Goal: Information Seeking & Learning: Learn about a topic

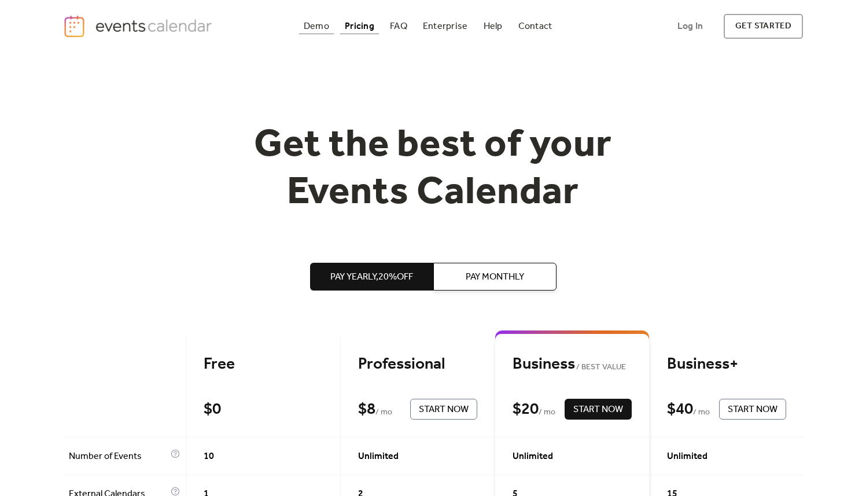
click at [315, 27] on div "Demo" at bounding box center [316, 26] width 25 height 6
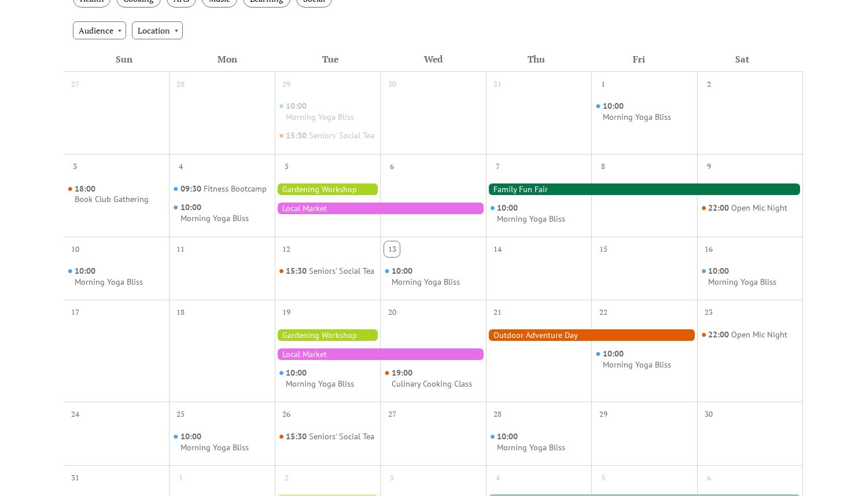
scroll to position [178, 0]
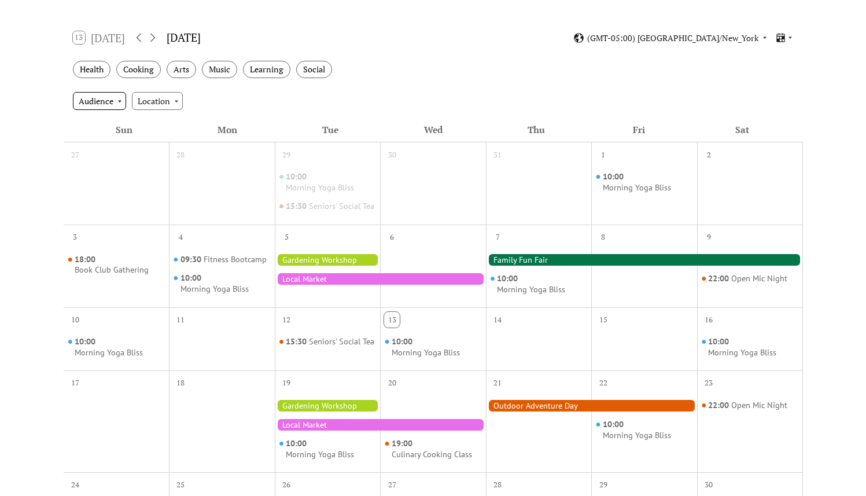
click at [115, 104] on div "Audience" at bounding box center [99, 100] width 53 height 17
click at [159, 104] on div "Location" at bounding box center [157, 100] width 51 height 17
click at [51, 110] on div "Events Calendar Demo Loading the Events Calendar..." at bounding box center [433, 311] width 866 height 872
click at [98, 71] on div "Health" at bounding box center [92, 70] width 38 height 18
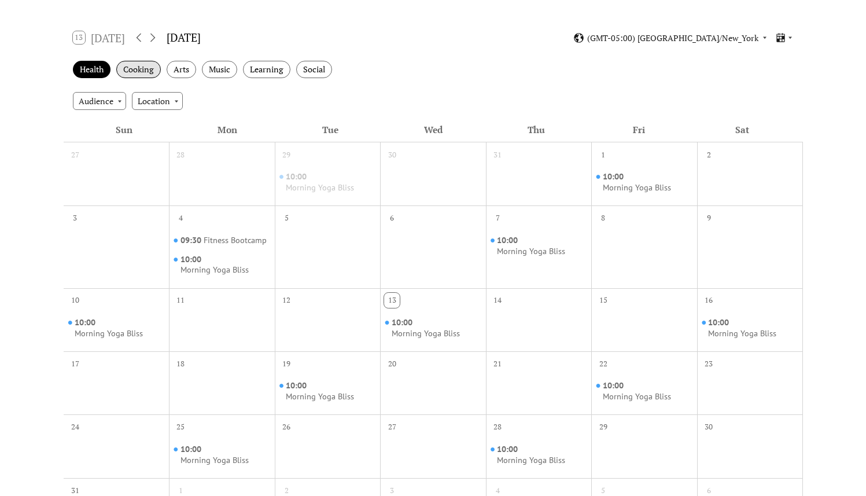
click at [138, 73] on div "Cooking" at bounding box center [138, 70] width 45 height 18
click at [83, 64] on div "Health" at bounding box center [92, 70] width 38 height 18
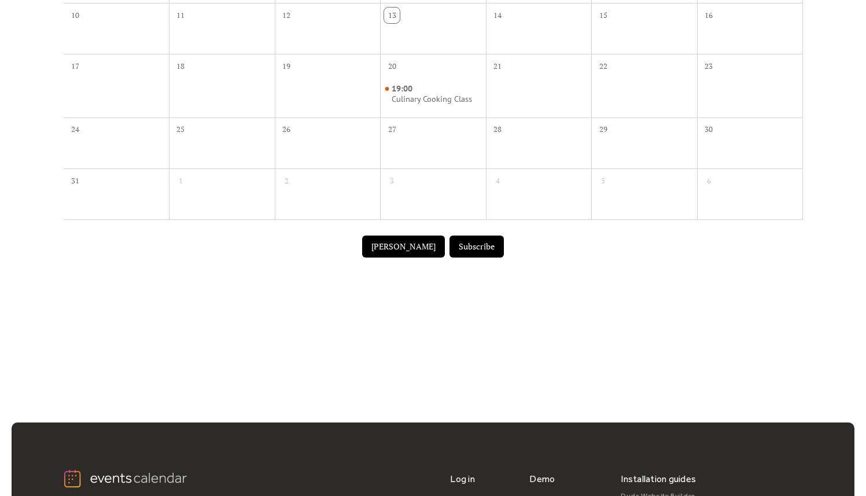
scroll to position [39, 0]
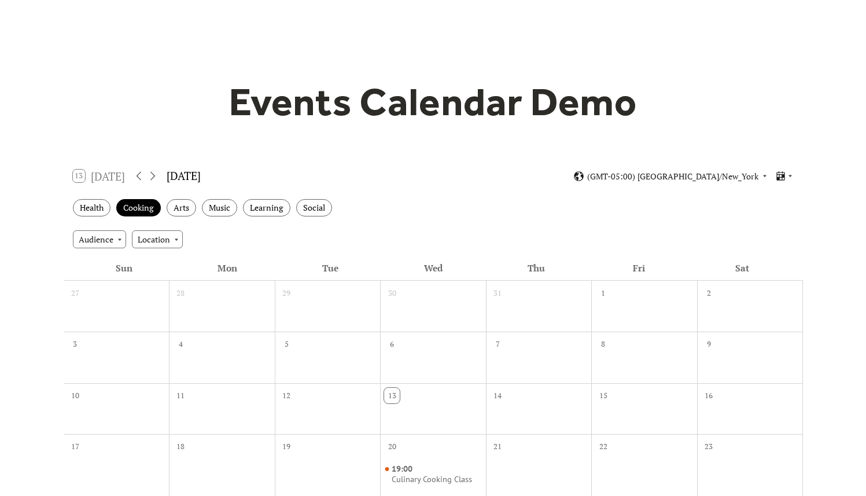
click at [89, 175] on div "13 [DATE]" at bounding box center [99, 176] width 53 height 13
click at [72, 172] on div "13 [DATE] [DATE] (GMT-05:00) [GEOGRAPHIC_DATA]/New_York" at bounding box center [433, 176] width 739 height 31
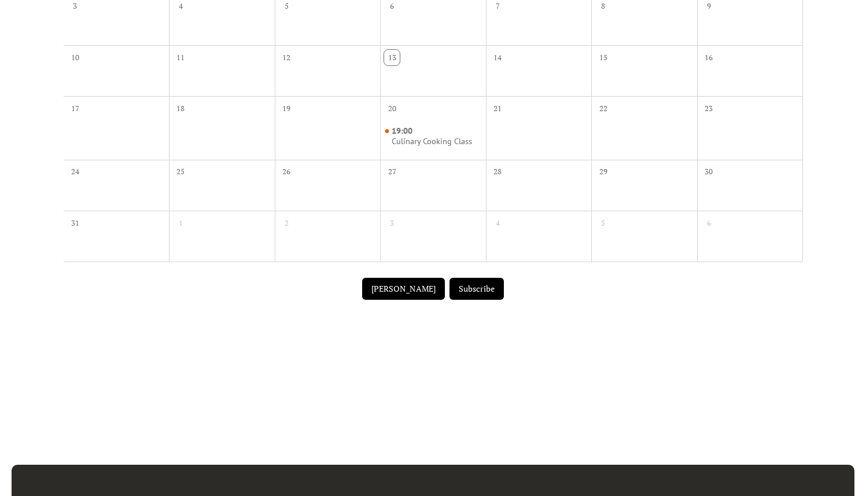
scroll to position [0, 0]
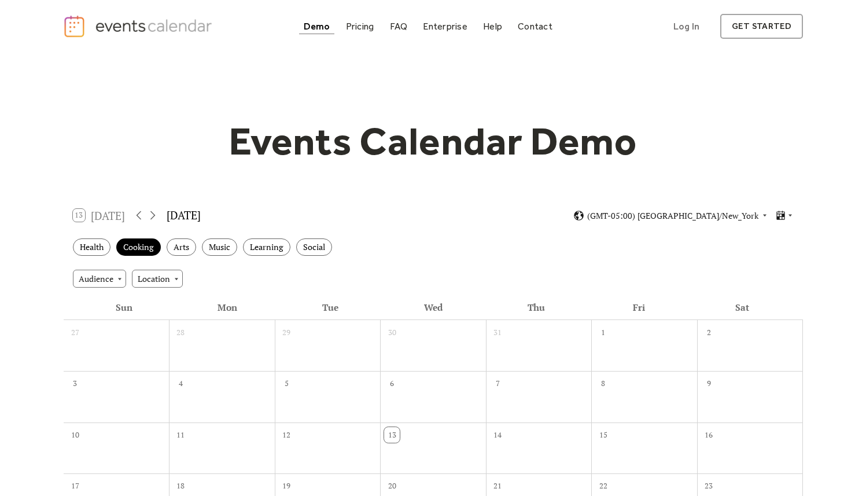
click at [743, 208] on div "13 [DATE] [DATE] (GMT-05:00) [GEOGRAPHIC_DATA]/New_York" at bounding box center [433, 215] width 739 height 31
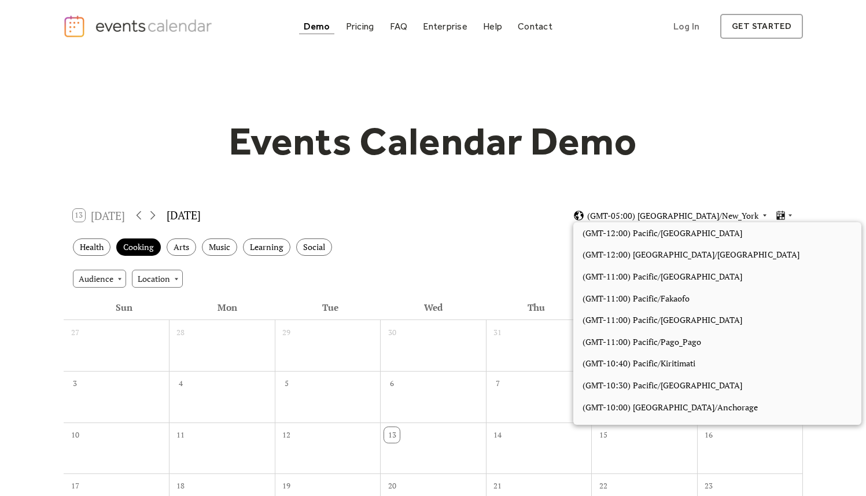
click at [747, 214] on span "(GMT-05:00) [GEOGRAPHIC_DATA]/New_York" at bounding box center [672, 216] width 171 height 8
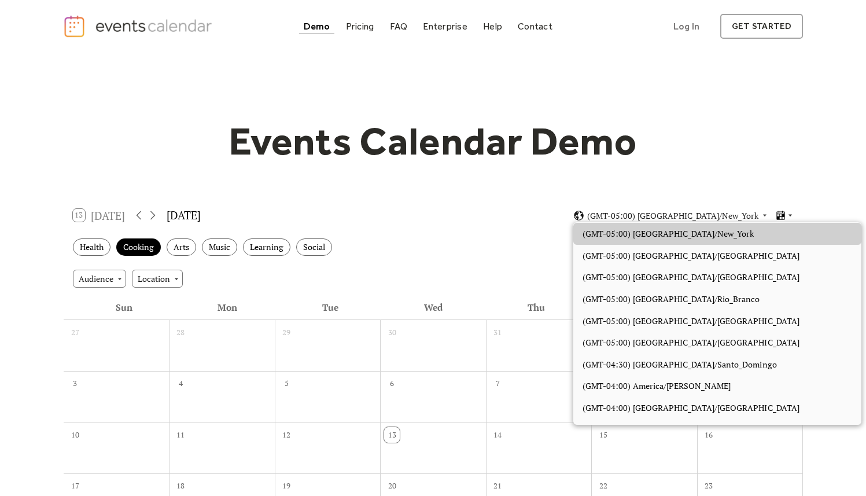
click at [787, 216] on icon at bounding box center [790, 215] width 7 height 7
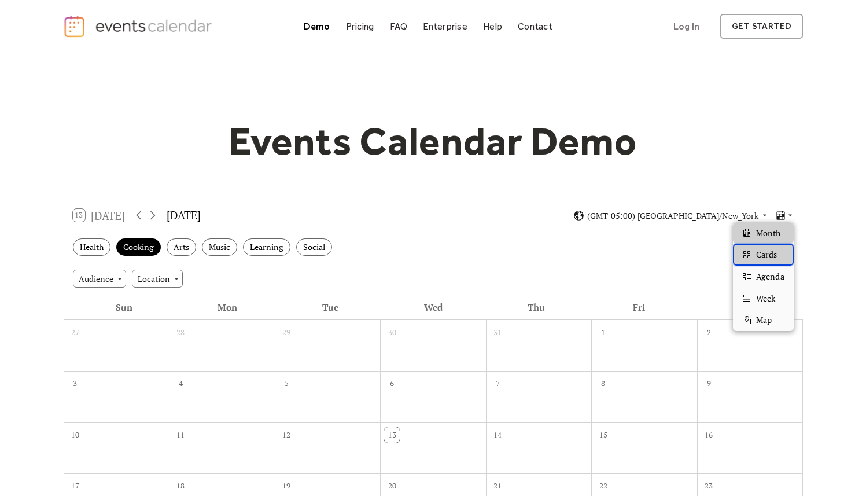
click at [768, 256] on span "Cards" at bounding box center [766, 254] width 21 height 13
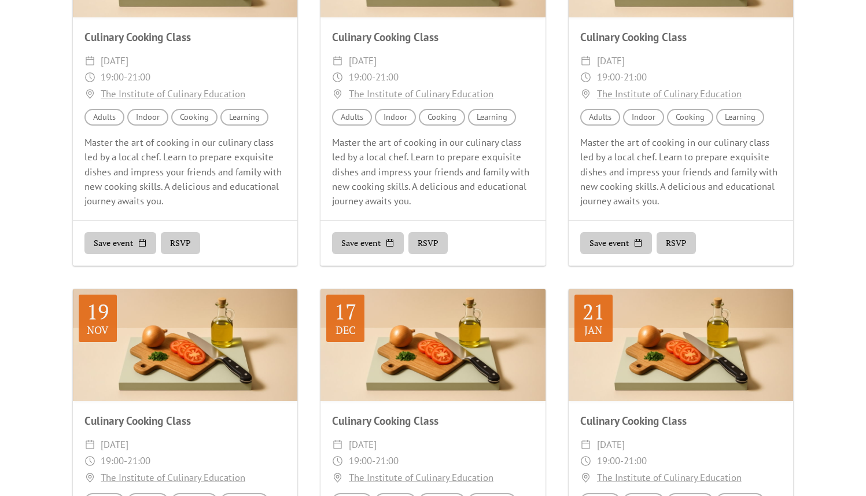
scroll to position [94, 0]
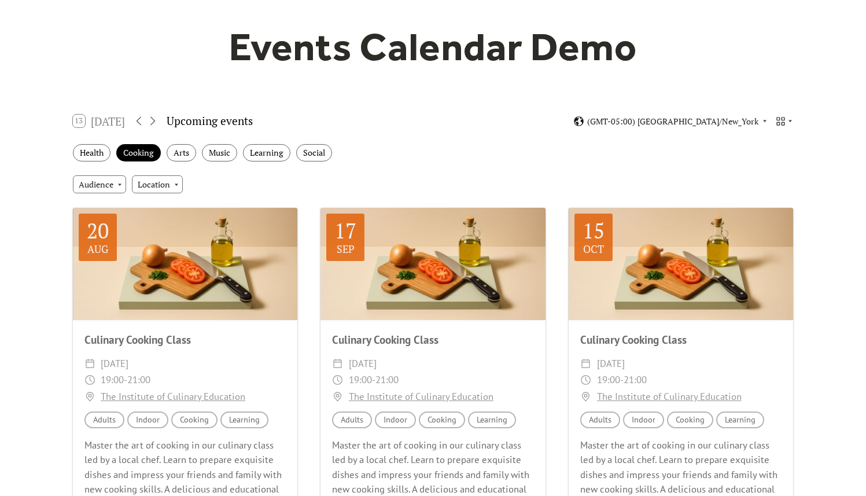
click at [795, 122] on div "13 [DATE] Upcoming events (GMT-05:00) [GEOGRAPHIC_DATA]/New_York" at bounding box center [433, 121] width 739 height 31
click at [791, 121] on icon at bounding box center [790, 120] width 7 height 7
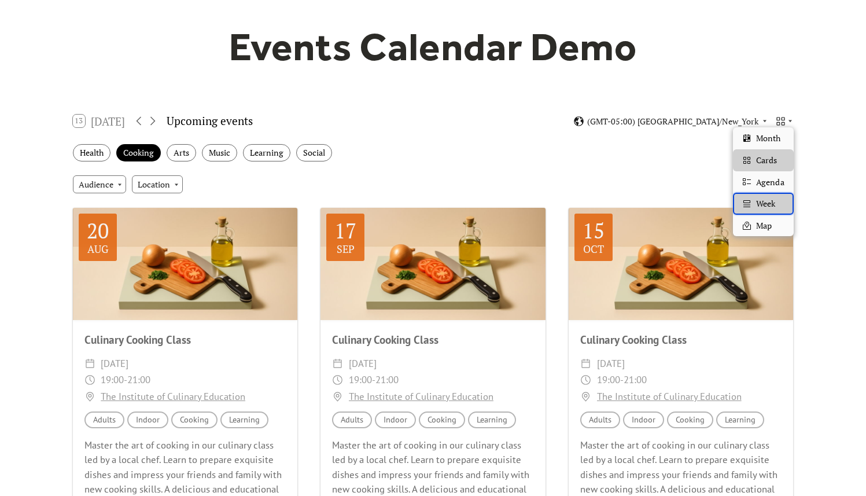
click at [778, 204] on div "Week" at bounding box center [763, 204] width 60 height 22
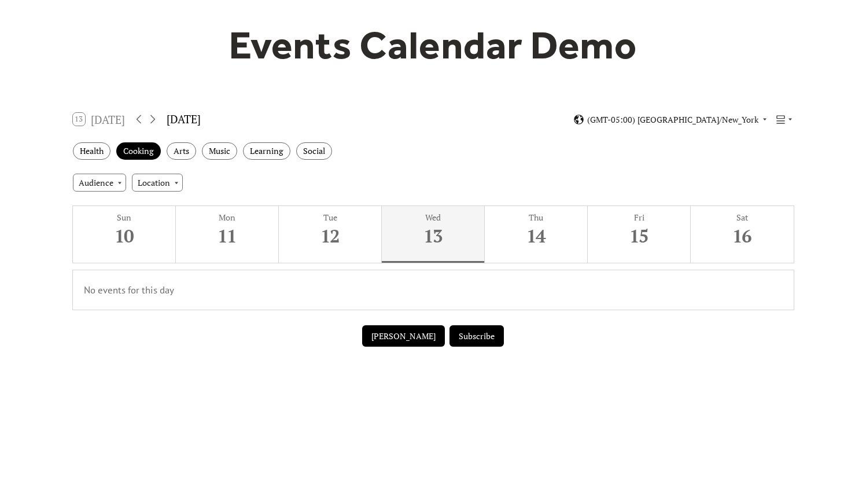
scroll to position [97, 0]
click at [80, 147] on div "Health" at bounding box center [92, 151] width 38 height 18
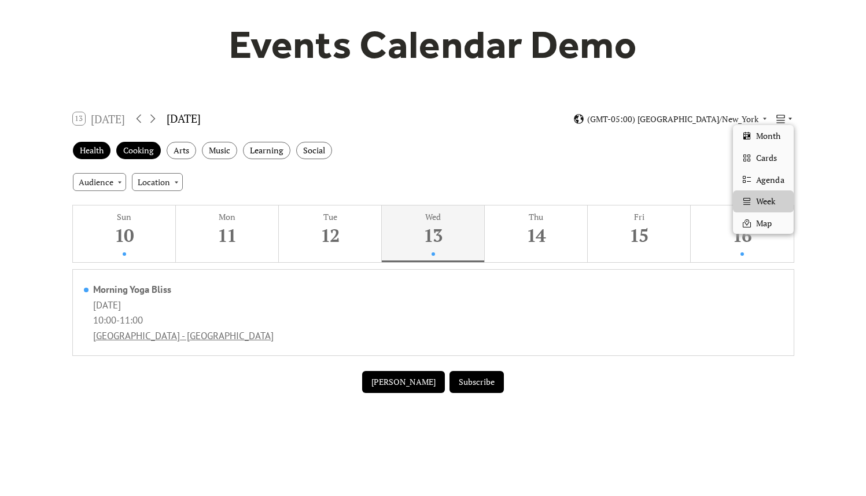
click at [780, 116] on icon at bounding box center [780, 118] width 11 height 11
click at [767, 143] on div "Month" at bounding box center [763, 136] width 60 height 22
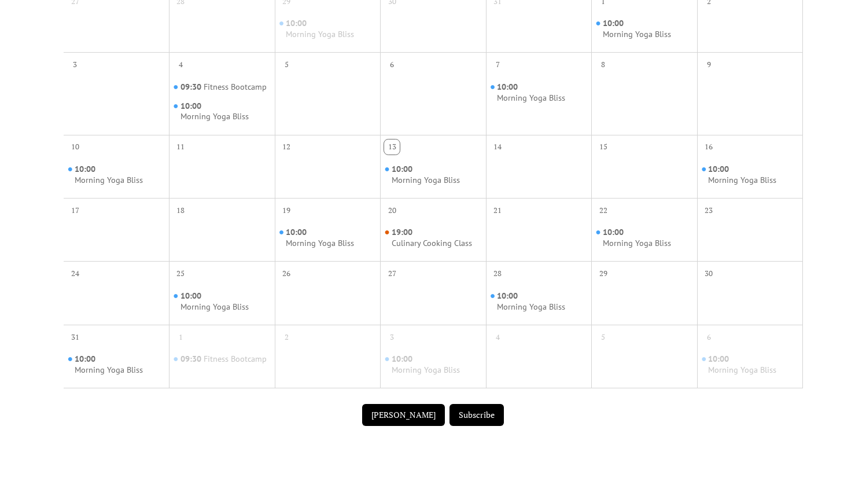
scroll to position [85, 0]
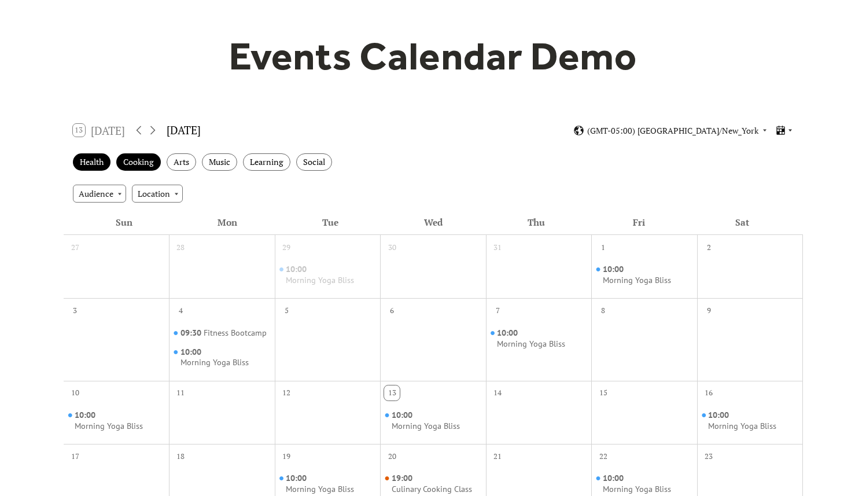
click at [783, 131] on icon at bounding box center [781, 130] width 8 height 9
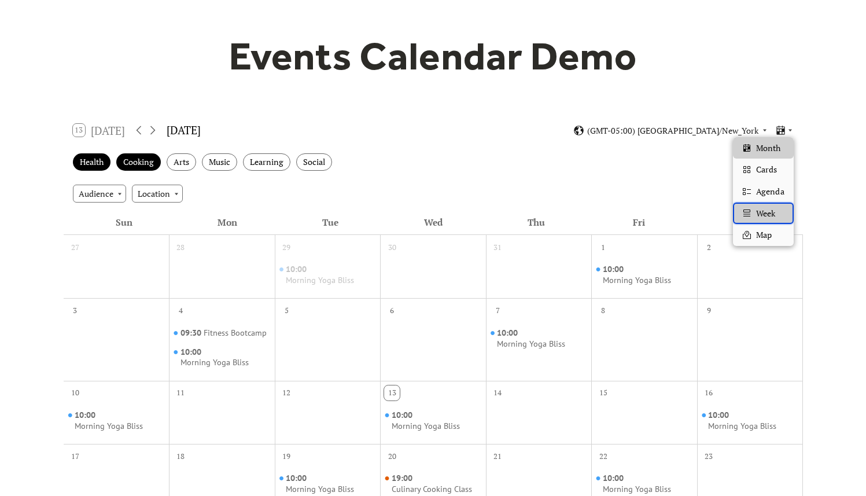
click at [761, 219] on div "Week" at bounding box center [763, 213] width 60 height 22
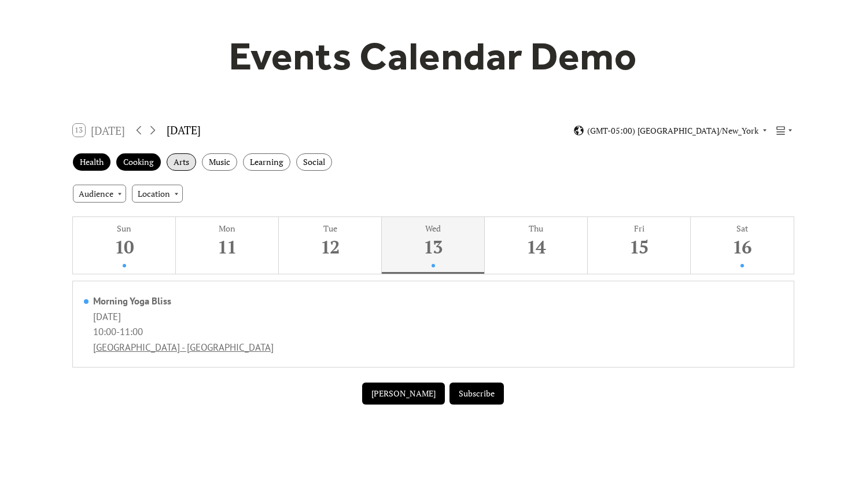
click at [190, 160] on div "Arts" at bounding box center [182, 162] width 30 height 18
click at [230, 163] on div "Music" at bounding box center [219, 162] width 35 height 18
click at [275, 159] on div "Learning" at bounding box center [266, 162] width 47 height 18
click at [300, 160] on div "Social" at bounding box center [314, 162] width 36 height 18
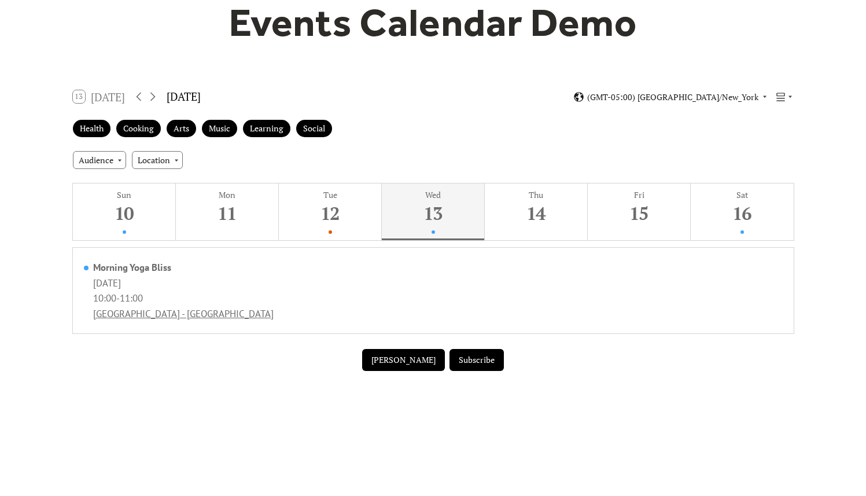
scroll to position [196, 0]
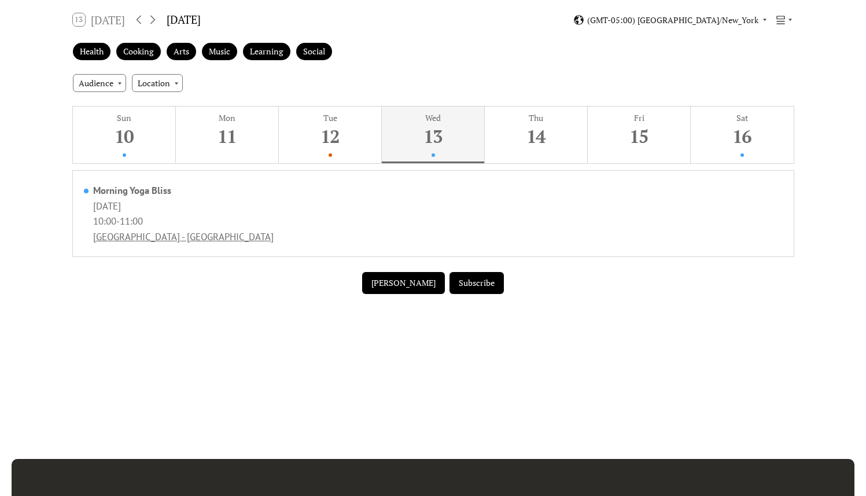
click at [614, 345] on div "Events Calendar Demo Loading the Events Calendar..." at bounding box center [433, 111] width 740 height 509
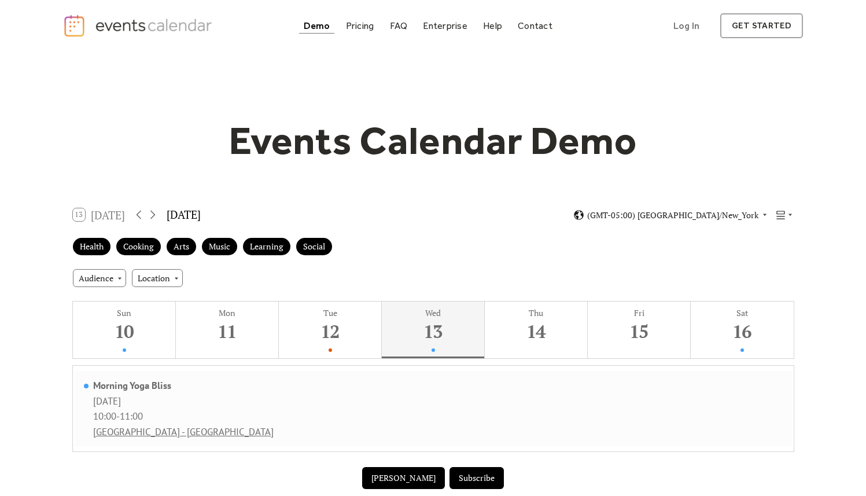
scroll to position [0, 0]
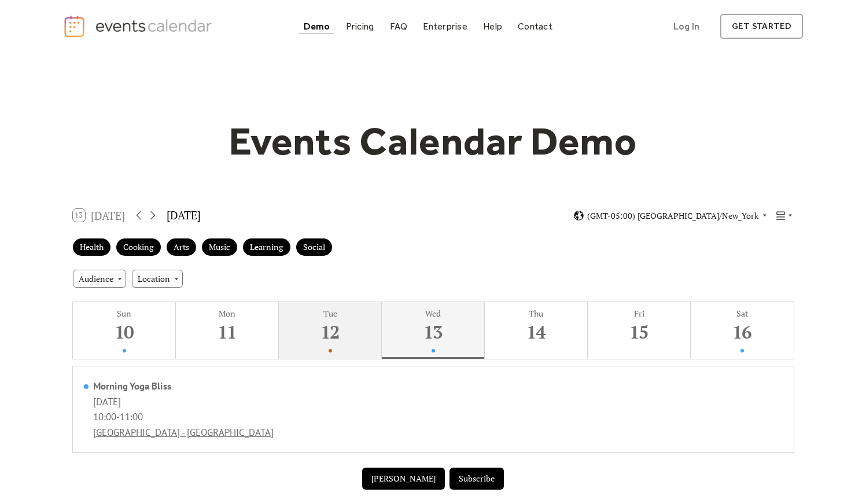
click at [359, 345] on button "Tue 12" at bounding box center [330, 330] width 103 height 57
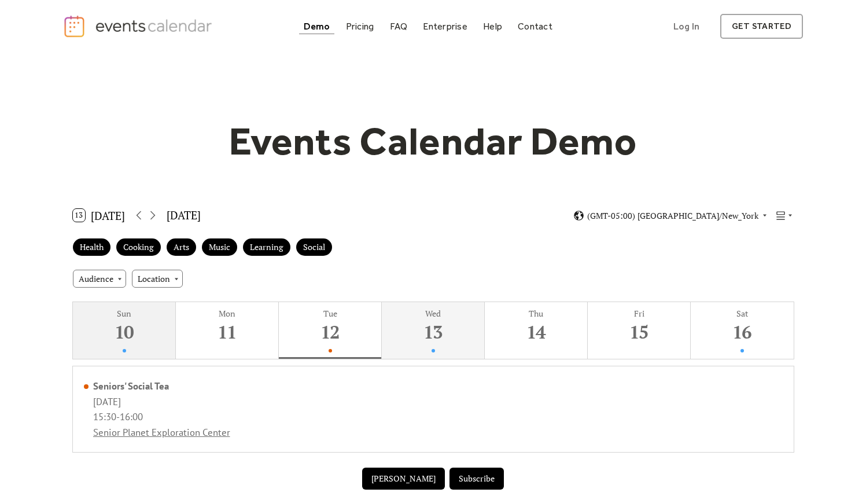
click at [155, 330] on div "10" at bounding box center [123, 332] width 97 height 24
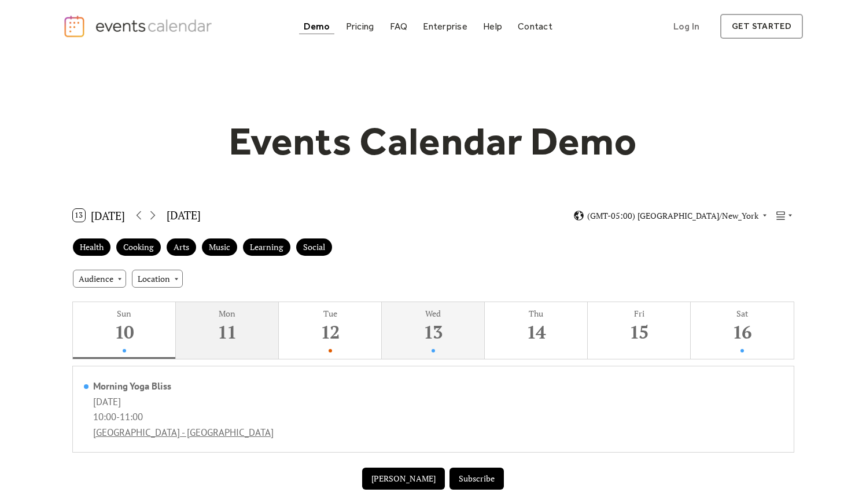
click at [205, 327] on div "11" at bounding box center [226, 332] width 97 height 24
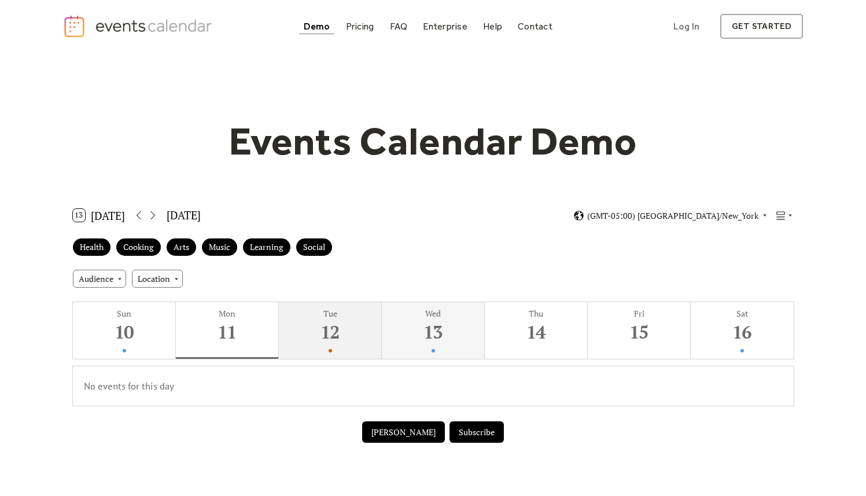
click at [364, 328] on div "12" at bounding box center [329, 332] width 97 height 24
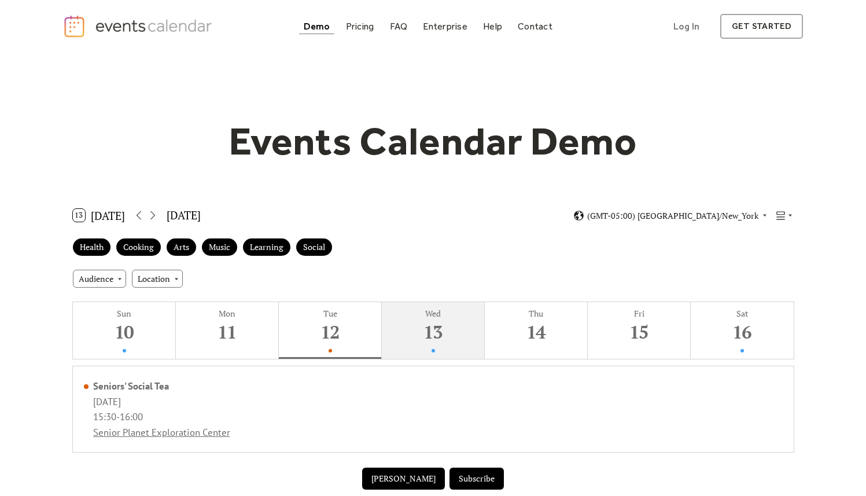
click at [414, 326] on div "13" at bounding box center [432, 332] width 97 height 24
click at [790, 218] on icon at bounding box center [790, 215] width 7 height 7
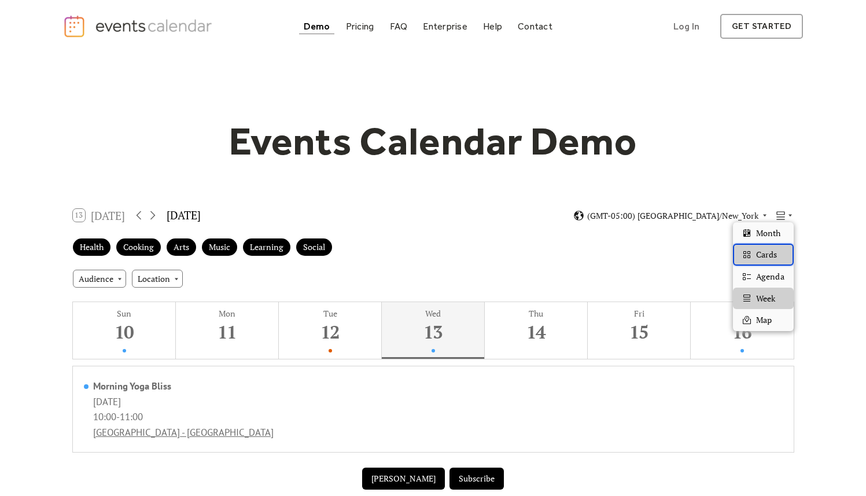
click at [754, 256] on div "Cards" at bounding box center [763, 255] width 60 height 22
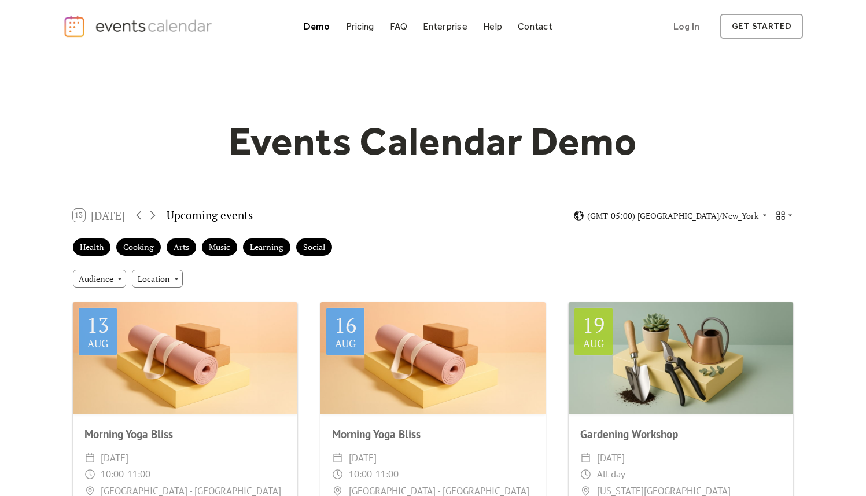
click at [364, 27] on div "Pricing" at bounding box center [360, 26] width 28 height 6
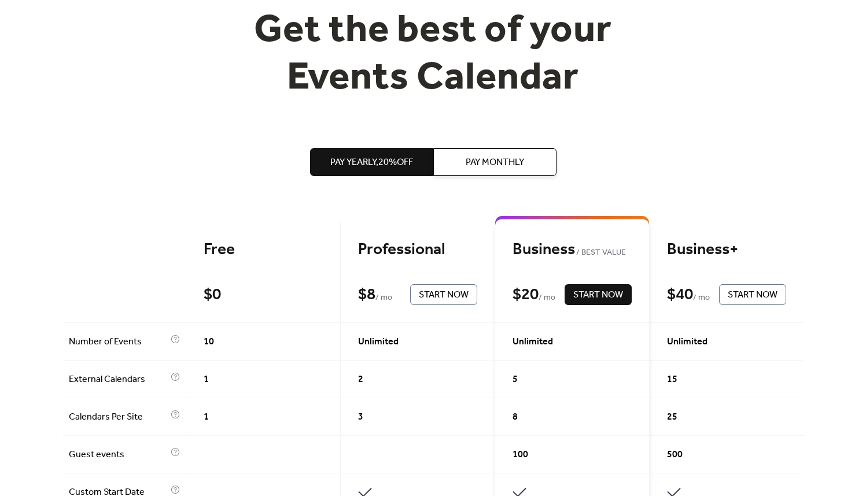
scroll to position [52, 0]
